Goal: Download file/media

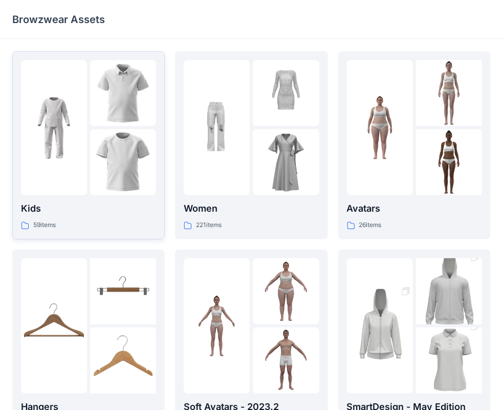
click at [128, 119] on img at bounding box center [123, 93] width 66 height 66
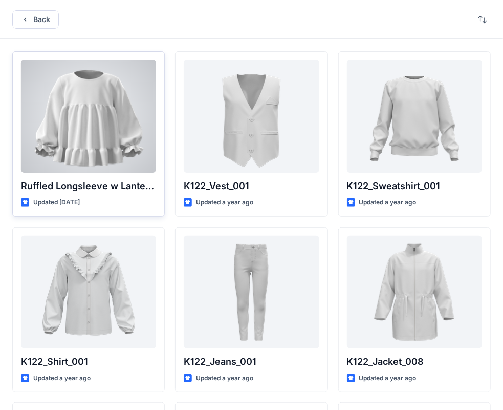
click at [128, 119] on div at bounding box center [88, 116] width 135 height 113
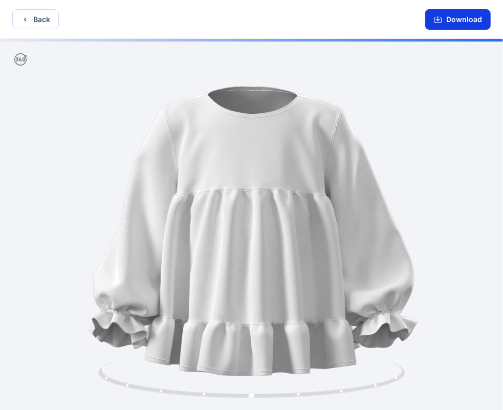
click at [440, 18] on icon "button" at bounding box center [438, 19] width 8 height 8
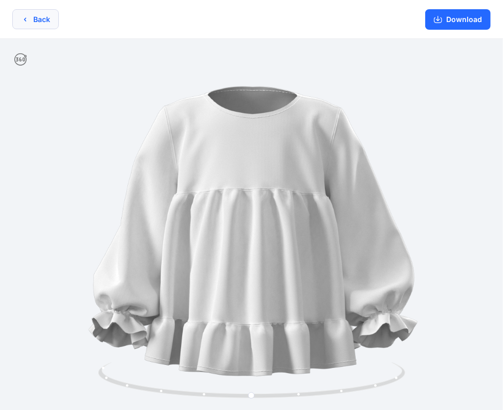
click at [37, 19] on button "Back" at bounding box center [35, 19] width 47 height 20
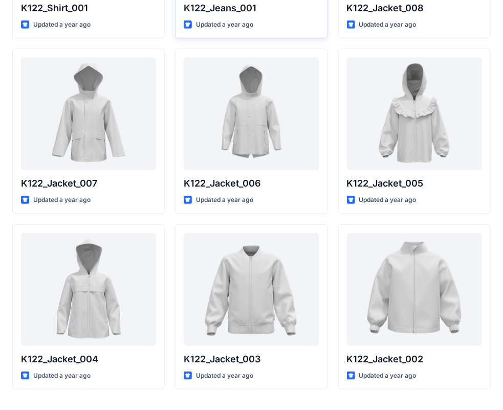
scroll to position [358, 0]
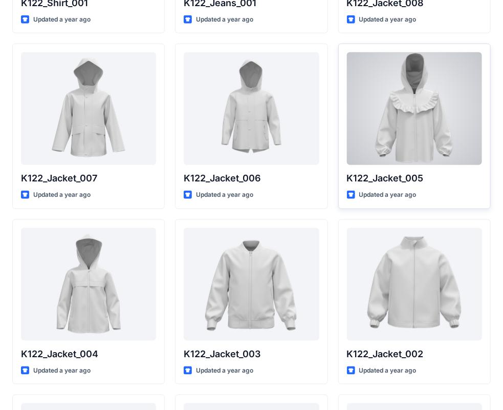
click at [398, 119] on div at bounding box center [414, 108] width 135 height 113
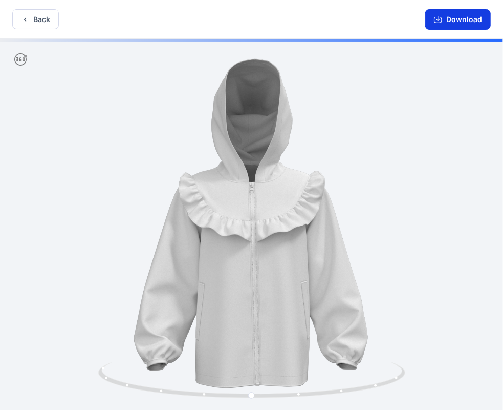
click at [442, 18] on icon "button" at bounding box center [438, 19] width 8 height 8
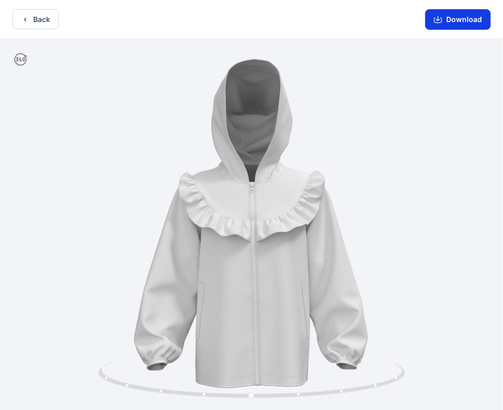
click at [436, 19] on icon "button" at bounding box center [438, 20] width 8 height 6
click at [42, 15] on button "Back" at bounding box center [35, 19] width 47 height 20
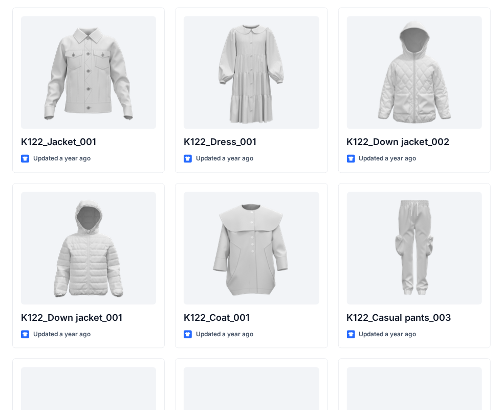
scroll to position [768, 0]
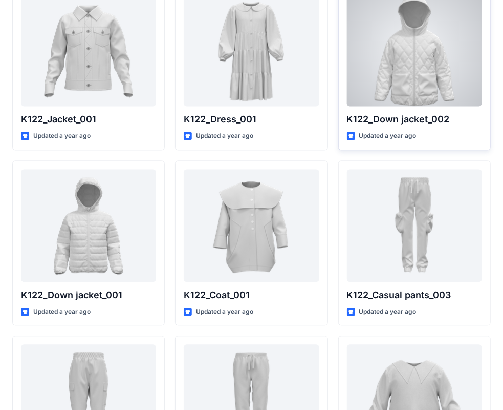
click at [434, 69] on div at bounding box center [414, 49] width 135 height 113
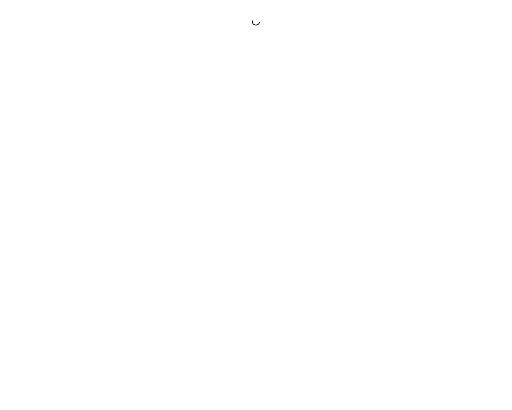
click at [434, 69] on div at bounding box center [256, 205] width 512 height 410
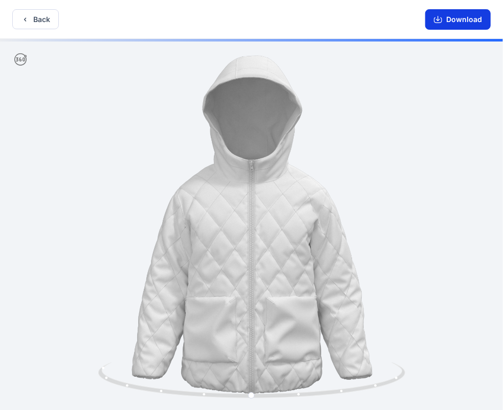
click at [458, 20] on button "Download" at bounding box center [459, 19] width 66 height 20
click at [441, 18] on icon "button" at bounding box center [438, 19] width 8 height 8
click at [440, 18] on icon "button" at bounding box center [438, 19] width 8 height 8
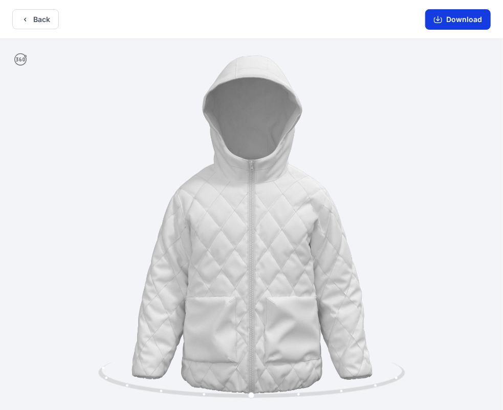
click at [470, 19] on button "Download" at bounding box center [459, 19] width 66 height 20
click at [440, 18] on icon "button" at bounding box center [438, 18] width 4 height 5
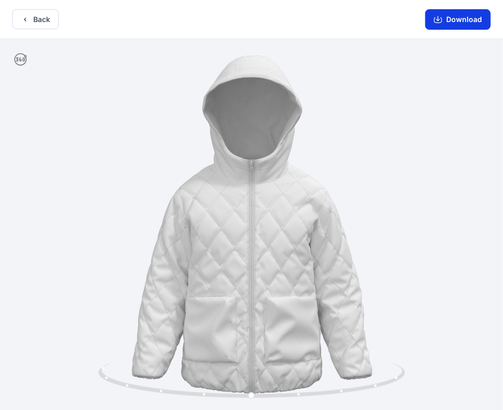
click at [439, 22] on icon "button" at bounding box center [438, 19] width 8 height 8
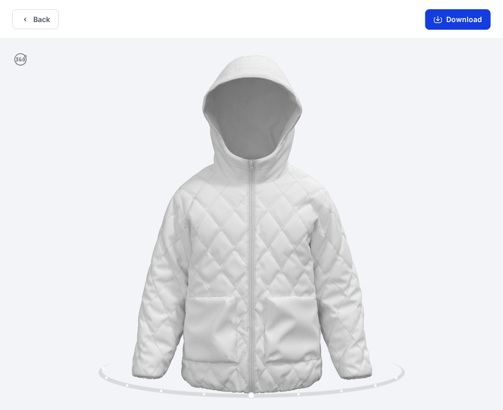
click at [439, 22] on icon "button" at bounding box center [438, 19] width 8 height 8
click at [26, 23] on icon "button" at bounding box center [25, 19] width 8 height 8
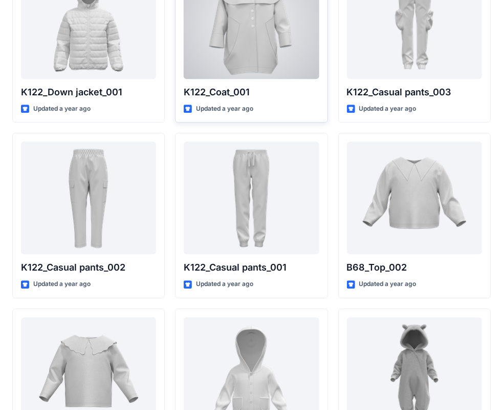
scroll to position [973, 0]
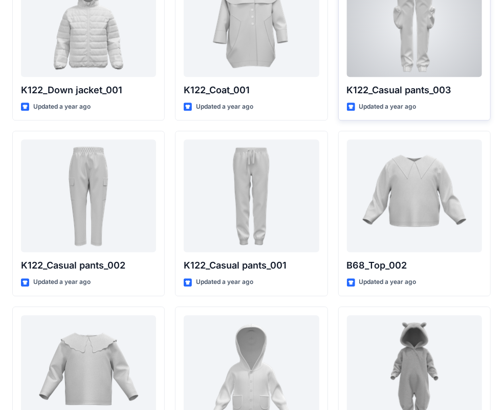
click at [431, 56] on div at bounding box center [414, 20] width 135 height 113
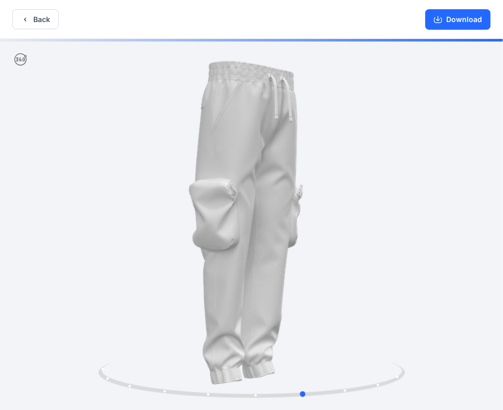
drag, startPoint x: 380, startPoint y: 381, endPoint x: 434, endPoint y: 364, distance: 56.4
click at [434, 364] on div at bounding box center [251, 225] width 503 height 373
drag, startPoint x: 431, startPoint y: 372, endPoint x: 442, endPoint y: 364, distance: 14.6
click at [442, 364] on div at bounding box center [251, 225] width 503 height 373
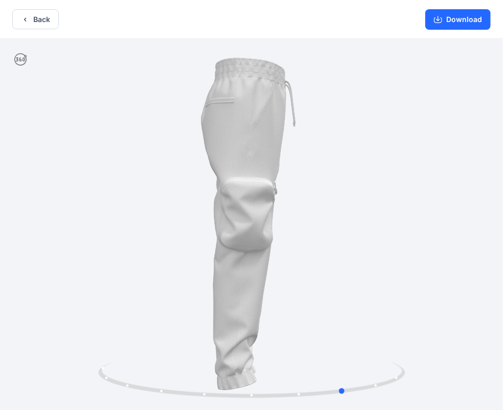
drag, startPoint x: 390, startPoint y: 385, endPoint x: 418, endPoint y: 373, distance: 30.7
click at [418, 373] on div at bounding box center [251, 225] width 503 height 373
click at [468, 23] on button "Download" at bounding box center [459, 19] width 66 height 20
click at [460, 23] on button "Download" at bounding box center [459, 19] width 66 height 20
click at [440, 17] on icon "button" at bounding box center [438, 19] width 8 height 8
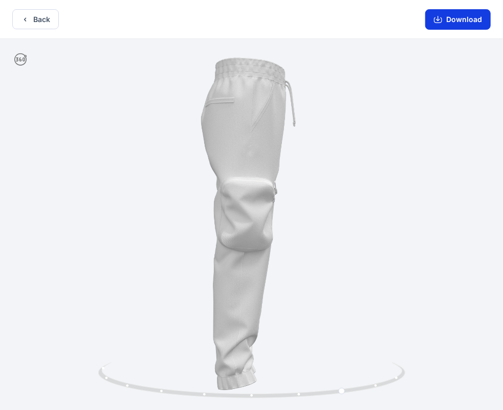
click at [440, 17] on icon "button" at bounding box center [438, 19] width 8 height 8
